Goal: Information Seeking & Learning: Learn about a topic

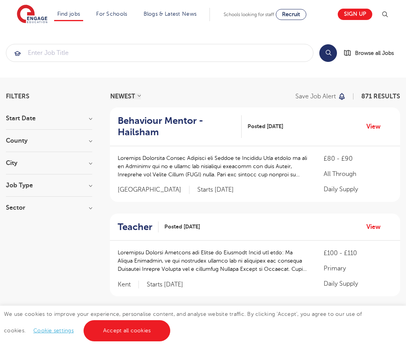
scroll to position [789, 0]
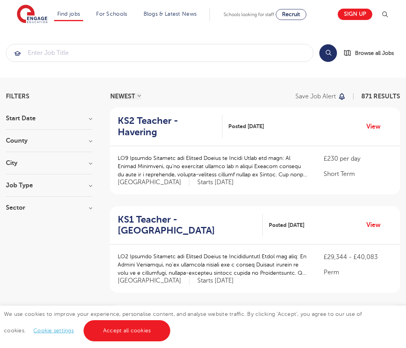
scroll to position [769, 0]
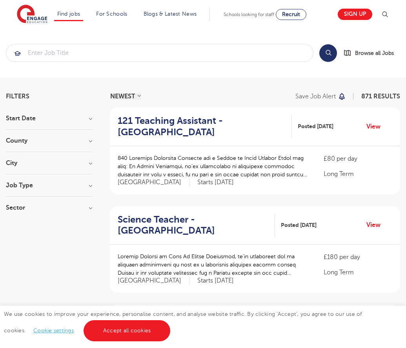
scroll to position [766, 0]
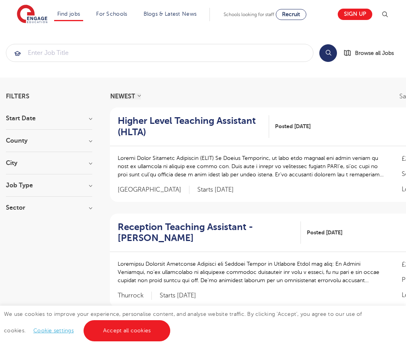
scroll to position [792, 0]
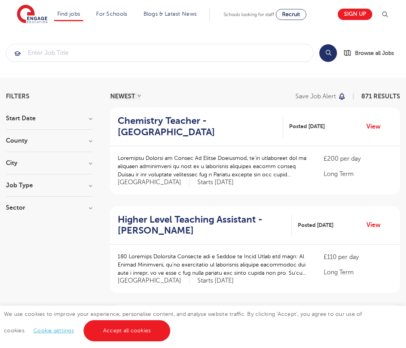
scroll to position [771, 0]
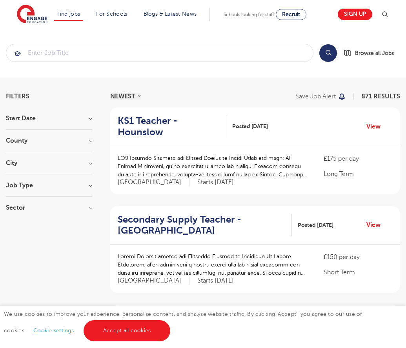
scroll to position [769, 0]
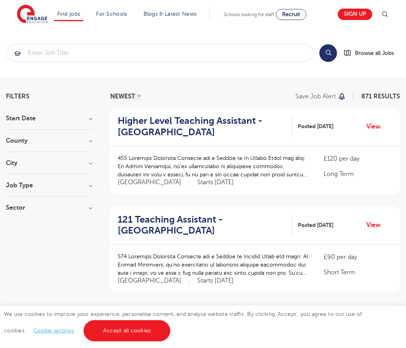
scroll to position [769, 0]
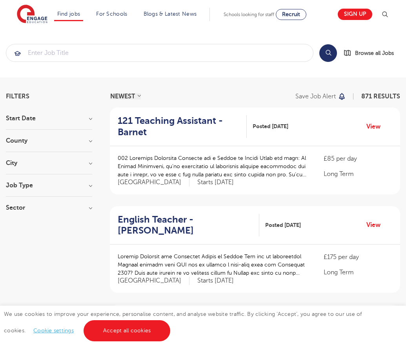
scroll to position [769, 0]
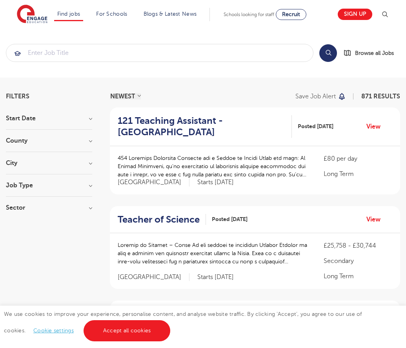
scroll to position [766, 0]
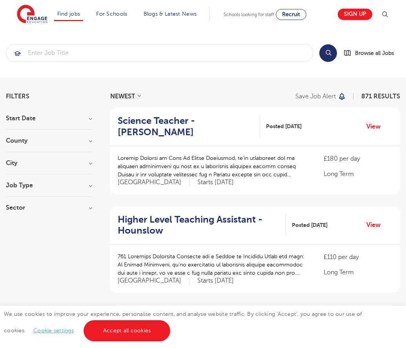
scroll to position [769, 0]
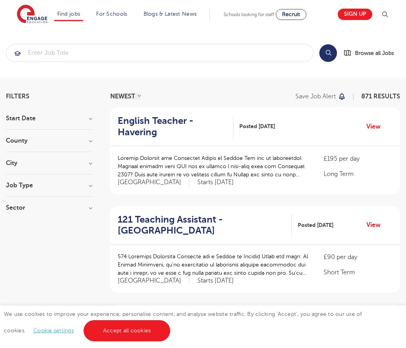
scroll to position [769, 0]
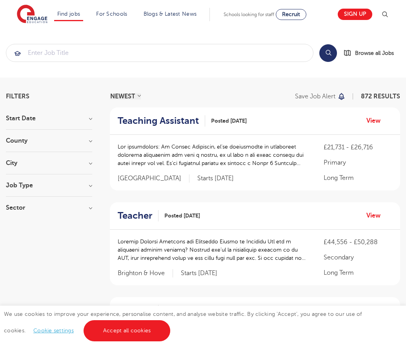
scroll to position [759, 0]
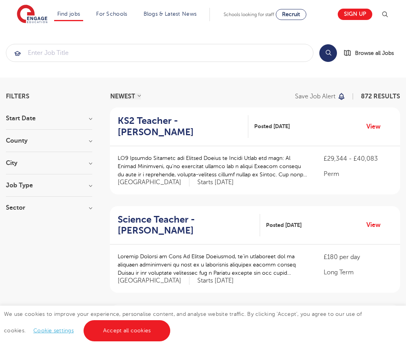
scroll to position [758, 0]
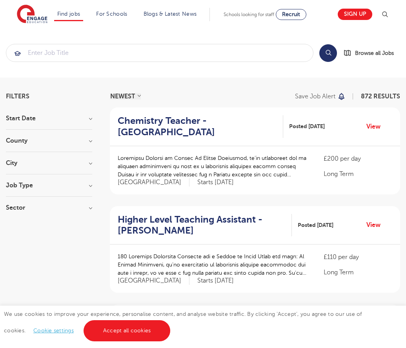
scroll to position [782, 0]
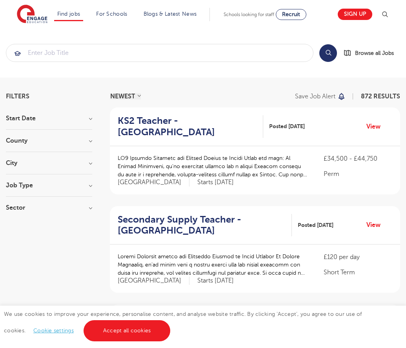
scroll to position [784, 0]
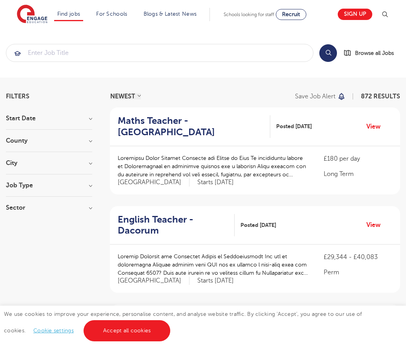
scroll to position [769, 0]
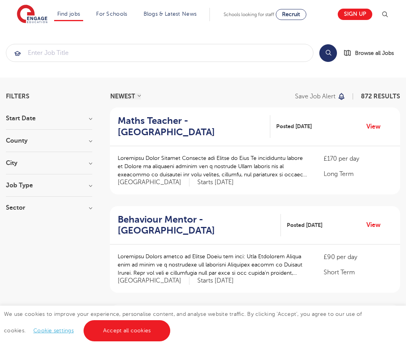
scroll to position [769, 0]
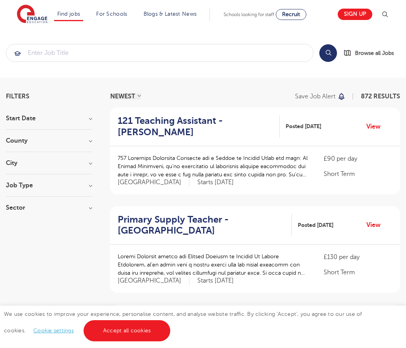
scroll to position [769, 0]
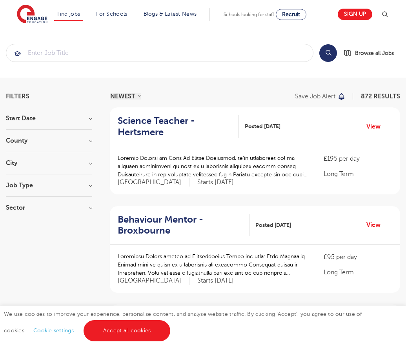
scroll to position [758, 0]
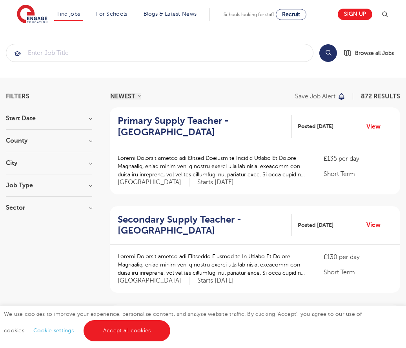
scroll to position [769, 0]
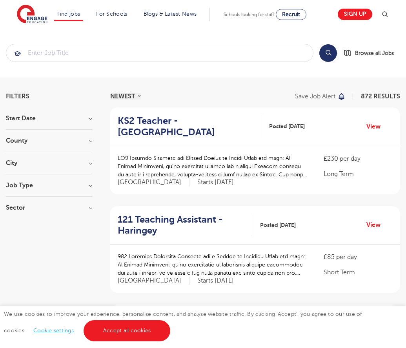
scroll to position [769, 0]
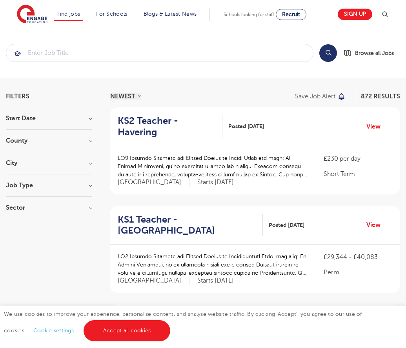
scroll to position [769, 0]
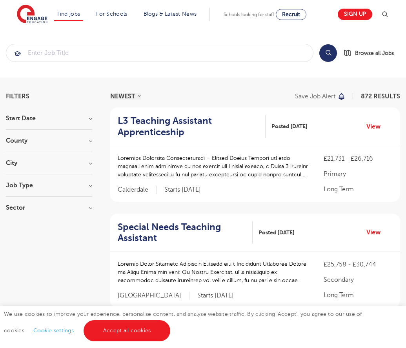
scroll to position [784, 0]
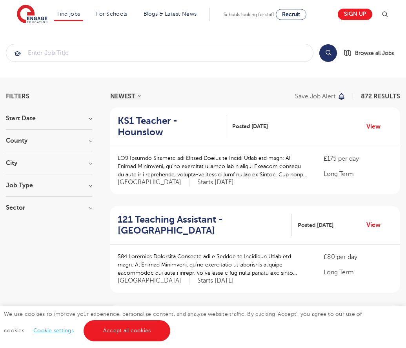
scroll to position [769, 0]
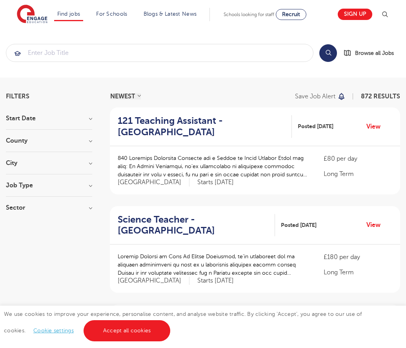
scroll to position [777, 0]
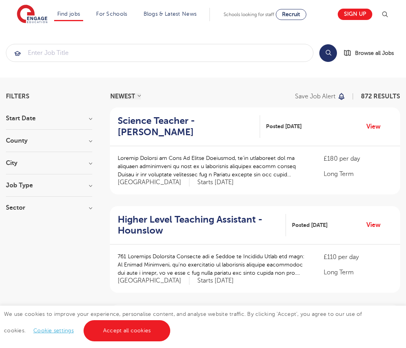
scroll to position [769, 0]
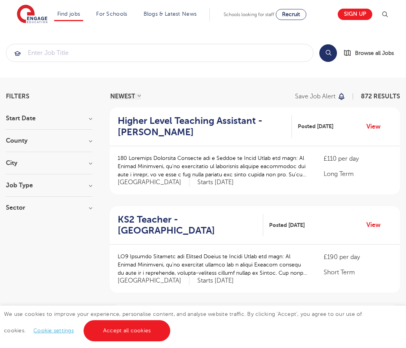
scroll to position [771, 0]
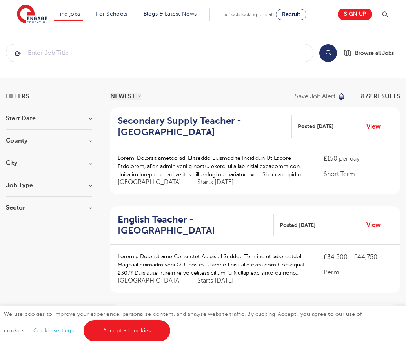
scroll to position [769, 0]
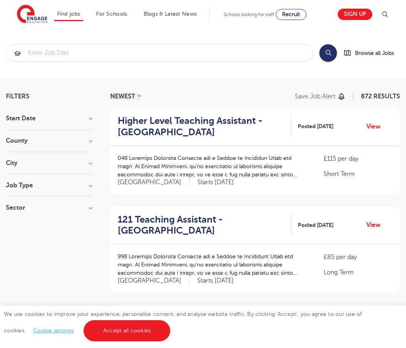
scroll to position [769, 0]
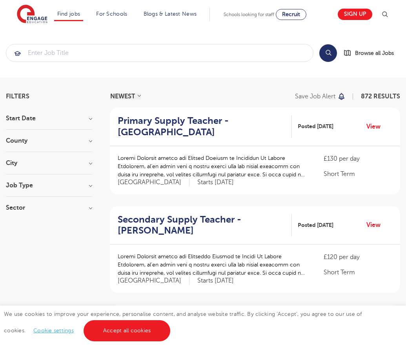
scroll to position [758, 0]
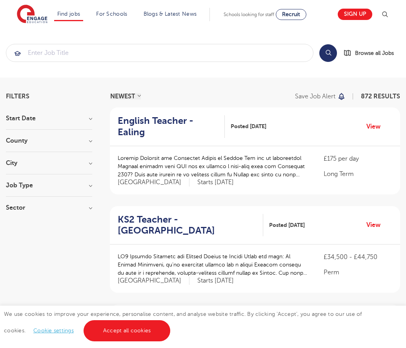
scroll to position [769, 0]
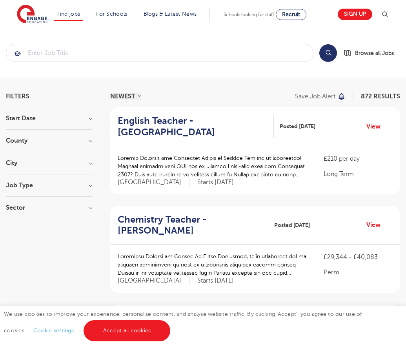
scroll to position [769, 0]
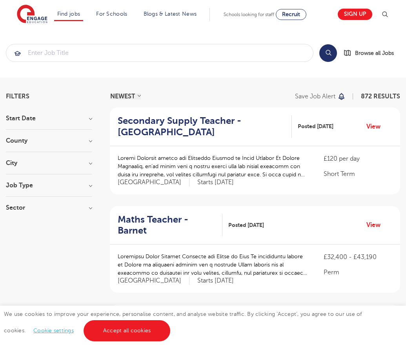
scroll to position [799, 0]
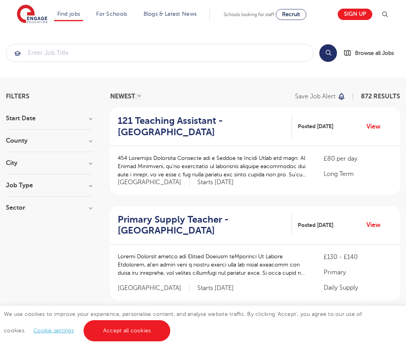
scroll to position [807, 0]
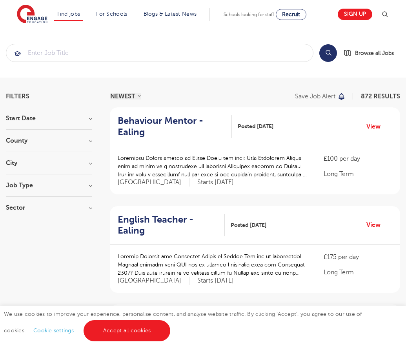
scroll to position [767, 0]
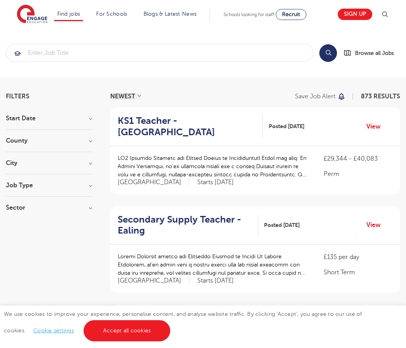
scroll to position [769, 0]
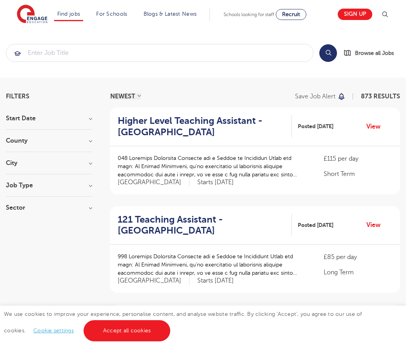
scroll to position [769, 0]
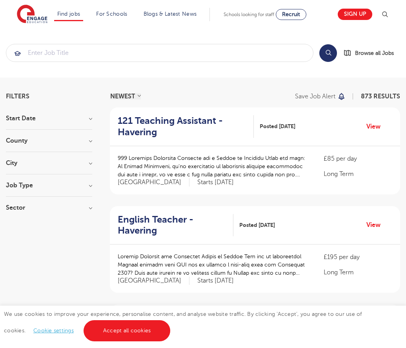
scroll to position [769, 0]
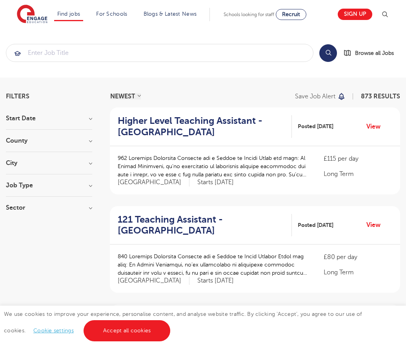
scroll to position [769, 0]
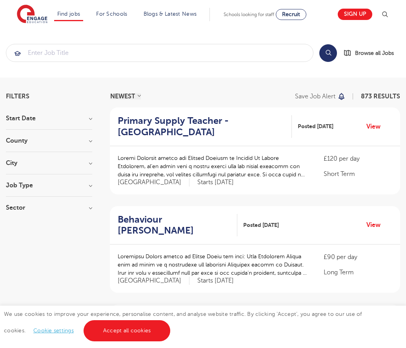
scroll to position [758, 0]
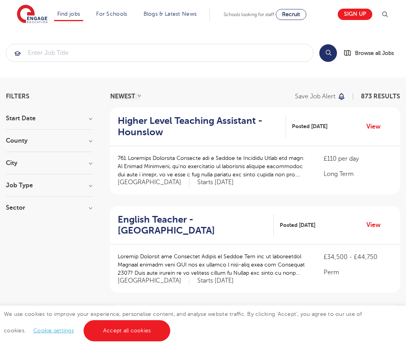
scroll to position [769, 0]
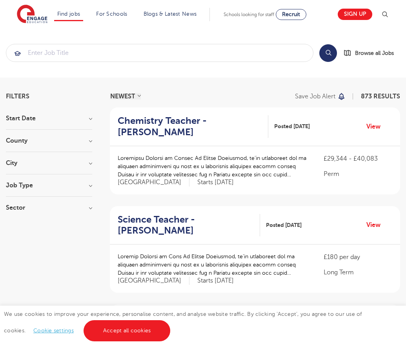
scroll to position [769, 0]
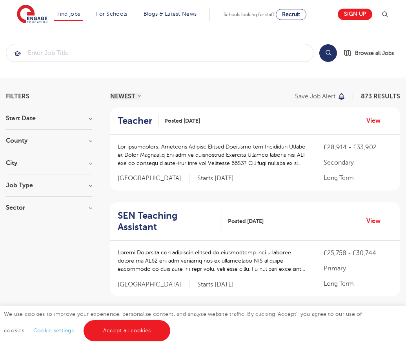
scroll to position [803, 0]
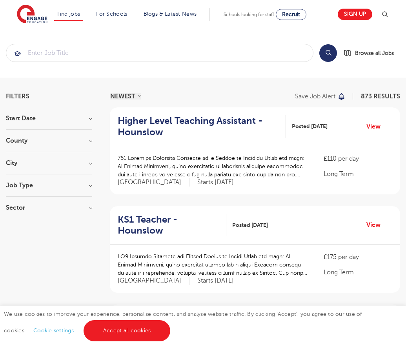
scroll to position [769, 0]
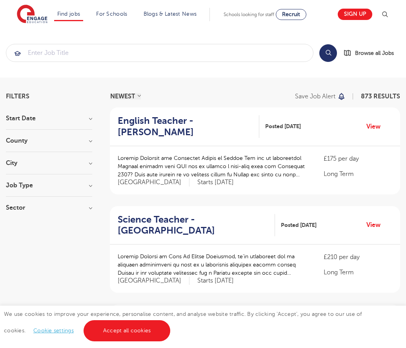
scroll to position [799, 0]
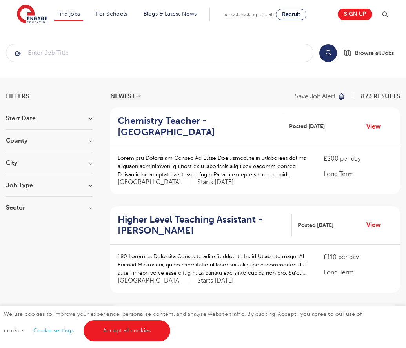
scroll to position [769, 0]
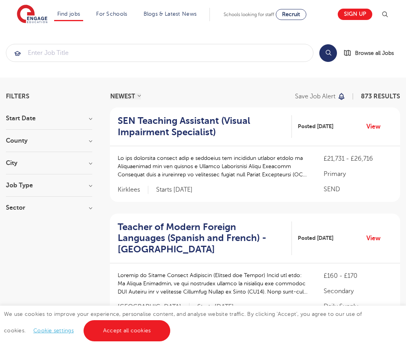
scroll to position [788, 0]
